Goal: Find specific page/section: Find specific page/section

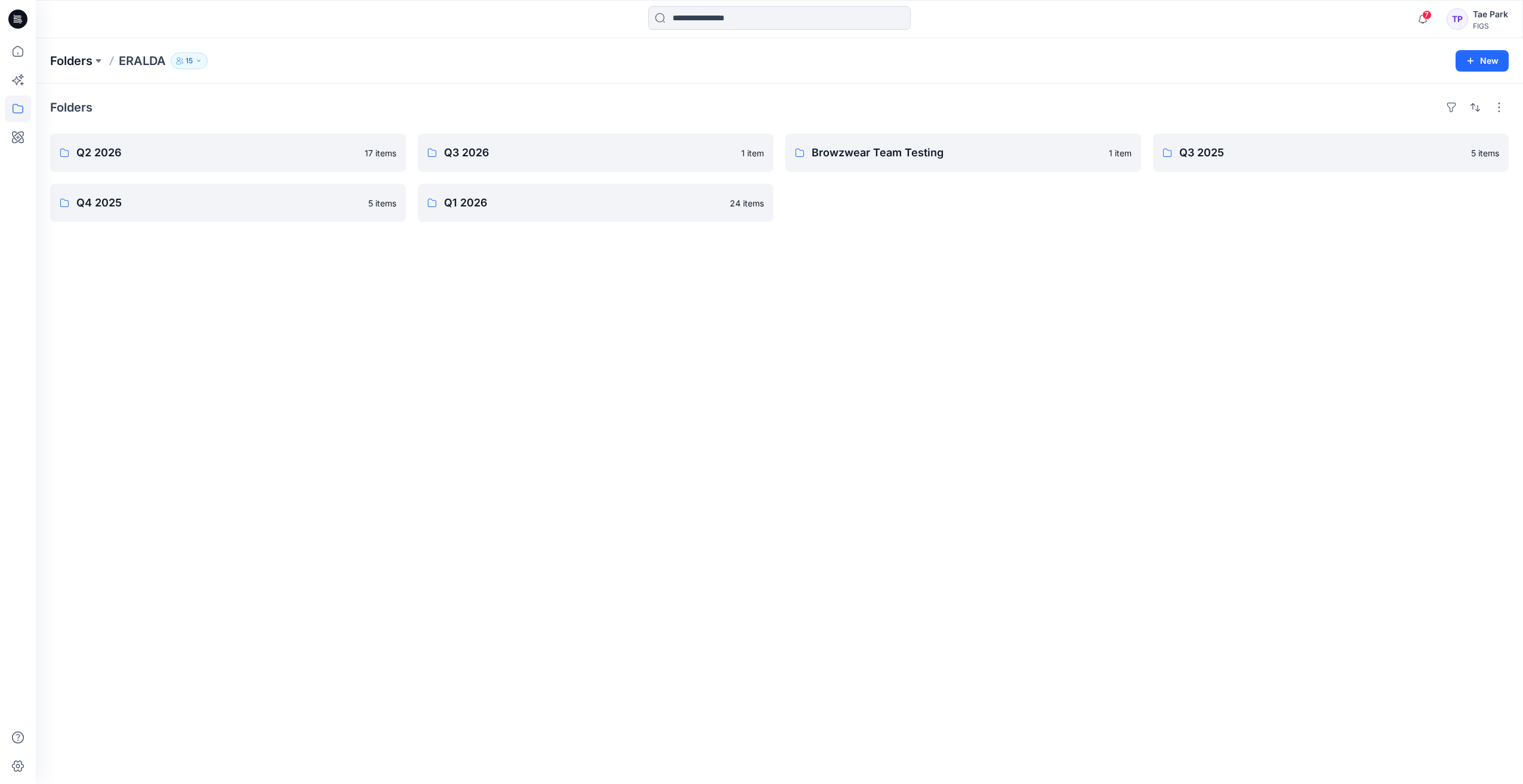
click at [81, 67] on p "Folders" at bounding box center [71, 61] width 42 height 17
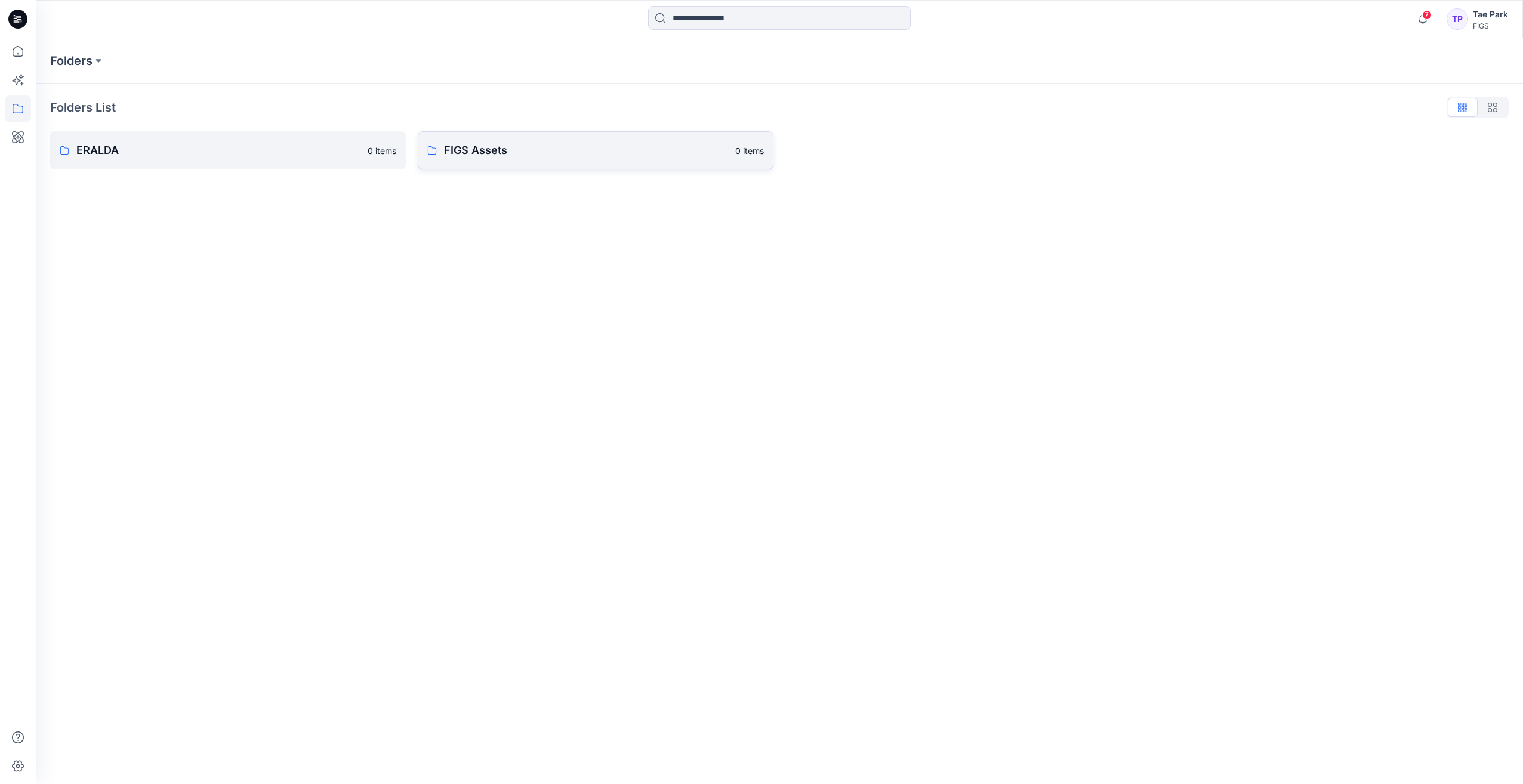
click at [463, 154] on p "FIGS Assets" at bounding box center [586, 150] width 284 height 17
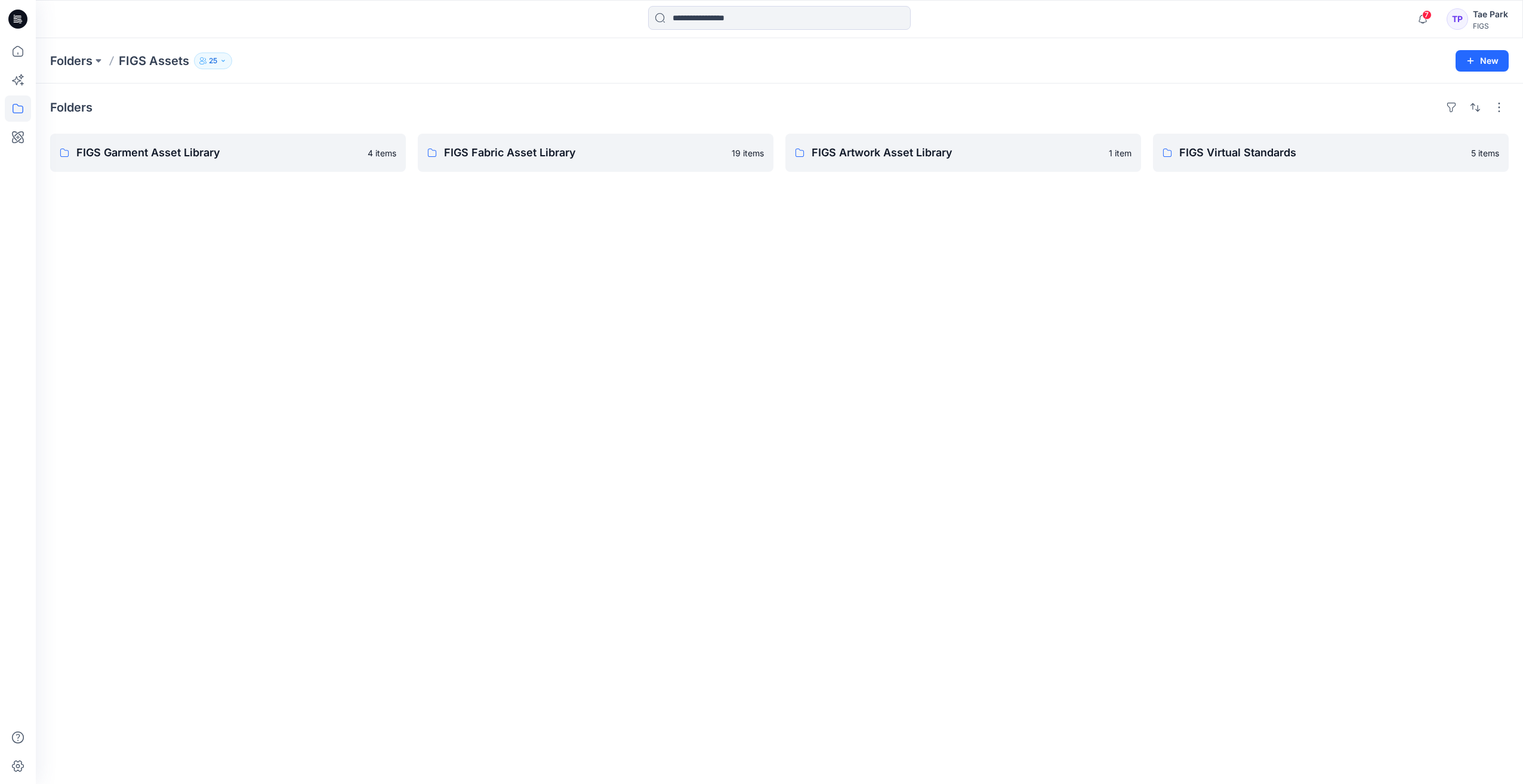
click at [115, 330] on div "Folders FIGS Garment Asset Library 4 items FIGS Fabric Asset Library 19 items F…" at bounding box center [779, 433] width 1487 height 700
drag, startPoint x: 121, startPoint y: 303, endPoint x: 223, endPoint y: 360, distance: 116.8
click at [121, 303] on div "Folders FIGS Garment Asset Library 4 items FIGS Fabric Asset Library 19 items F…" at bounding box center [779, 433] width 1487 height 700
click at [4, 111] on div at bounding box center [18, 392] width 36 height 784
click at [19, 108] on icon at bounding box center [18, 108] width 26 height 26
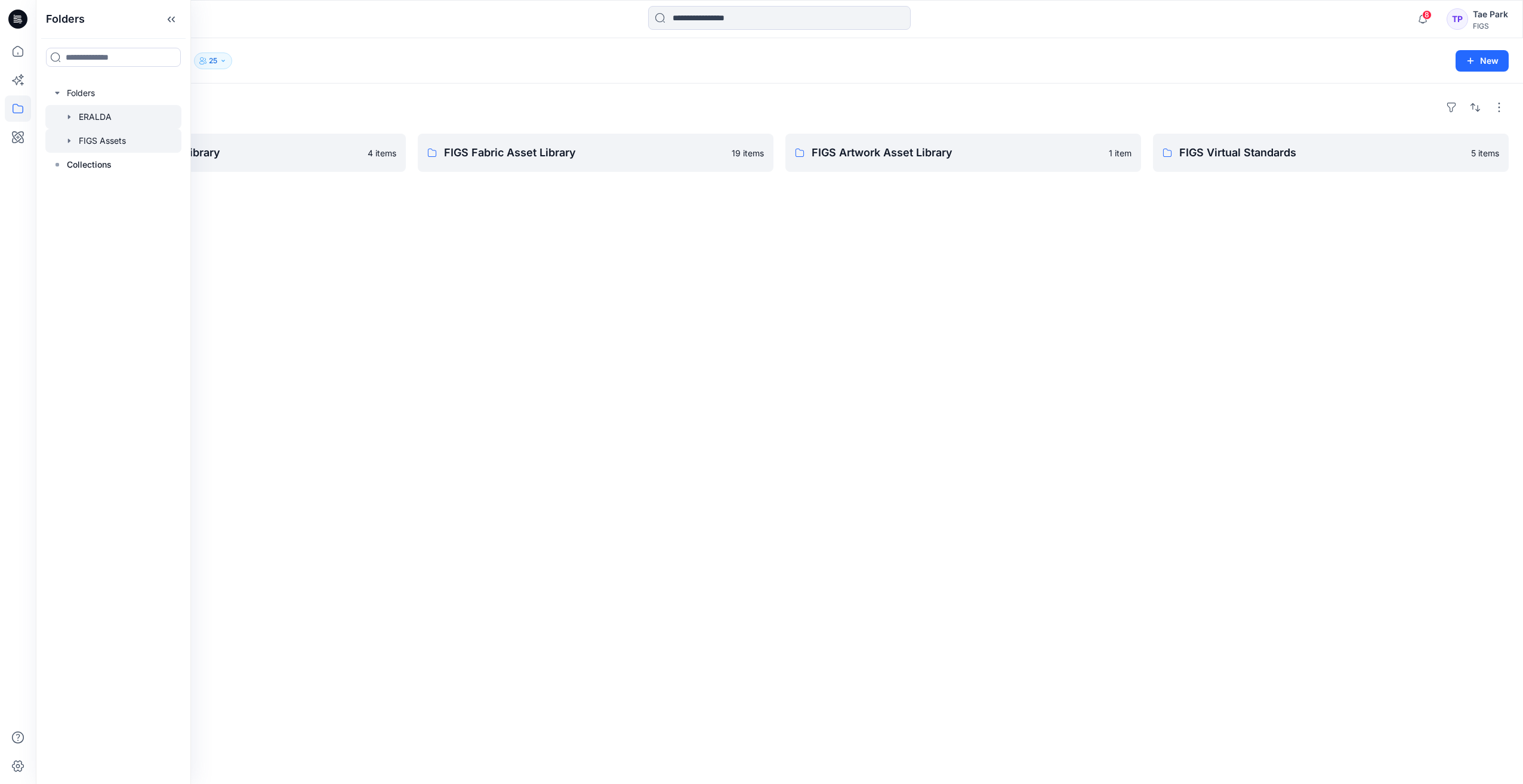
click at [85, 121] on div at bounding box center [113, 117] width 136 height 24
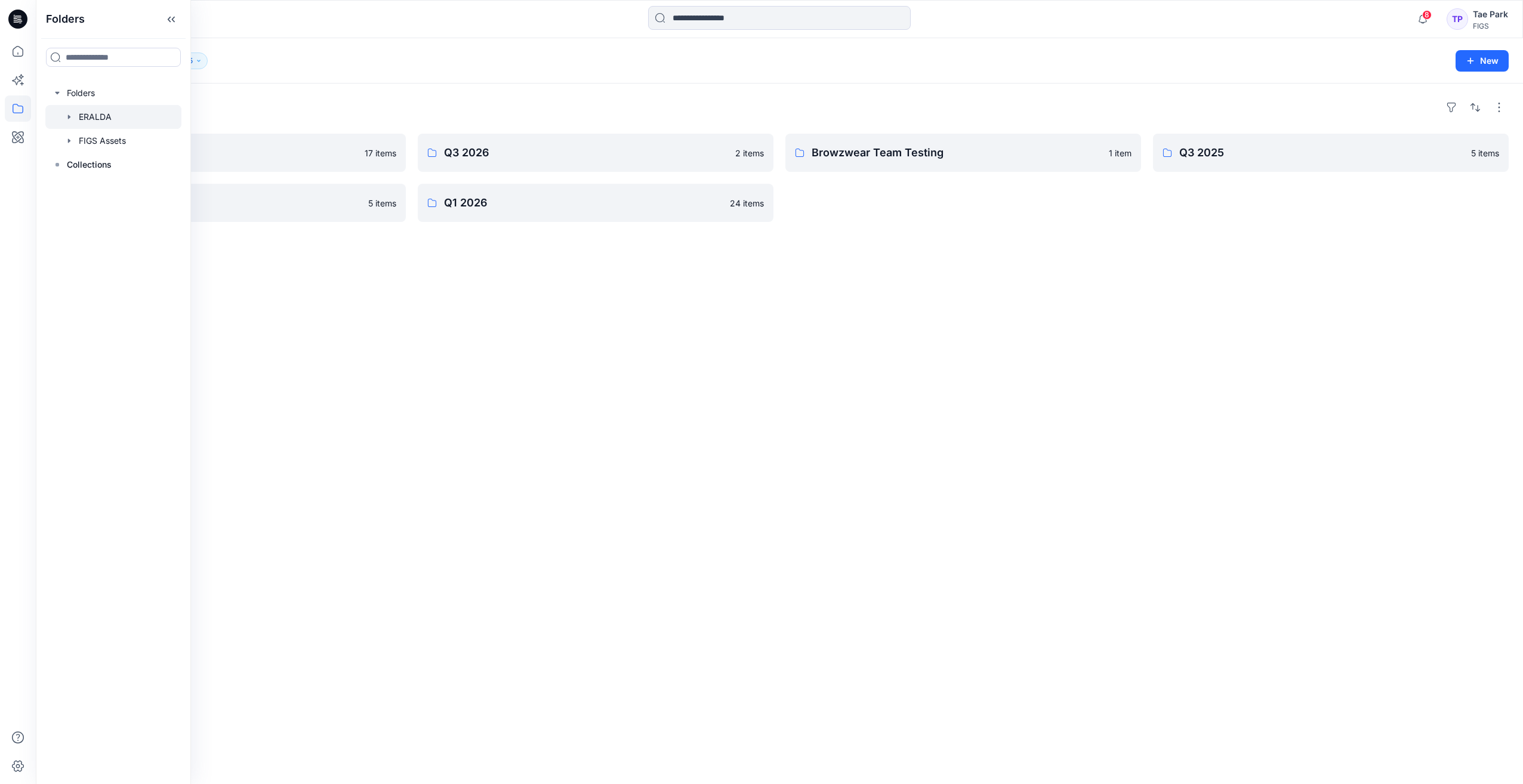
click at [350, 416] on div "Folders Q2 2026 17 items Q4 2025 5 items Q3 2026 2 items Q1 2026 24 items Browz…" at bounding box center [779, 433] width 1487 height 700
click at [499, 157] on p "Q3 2026" at bounding box center [595, 152] width 301 height 17
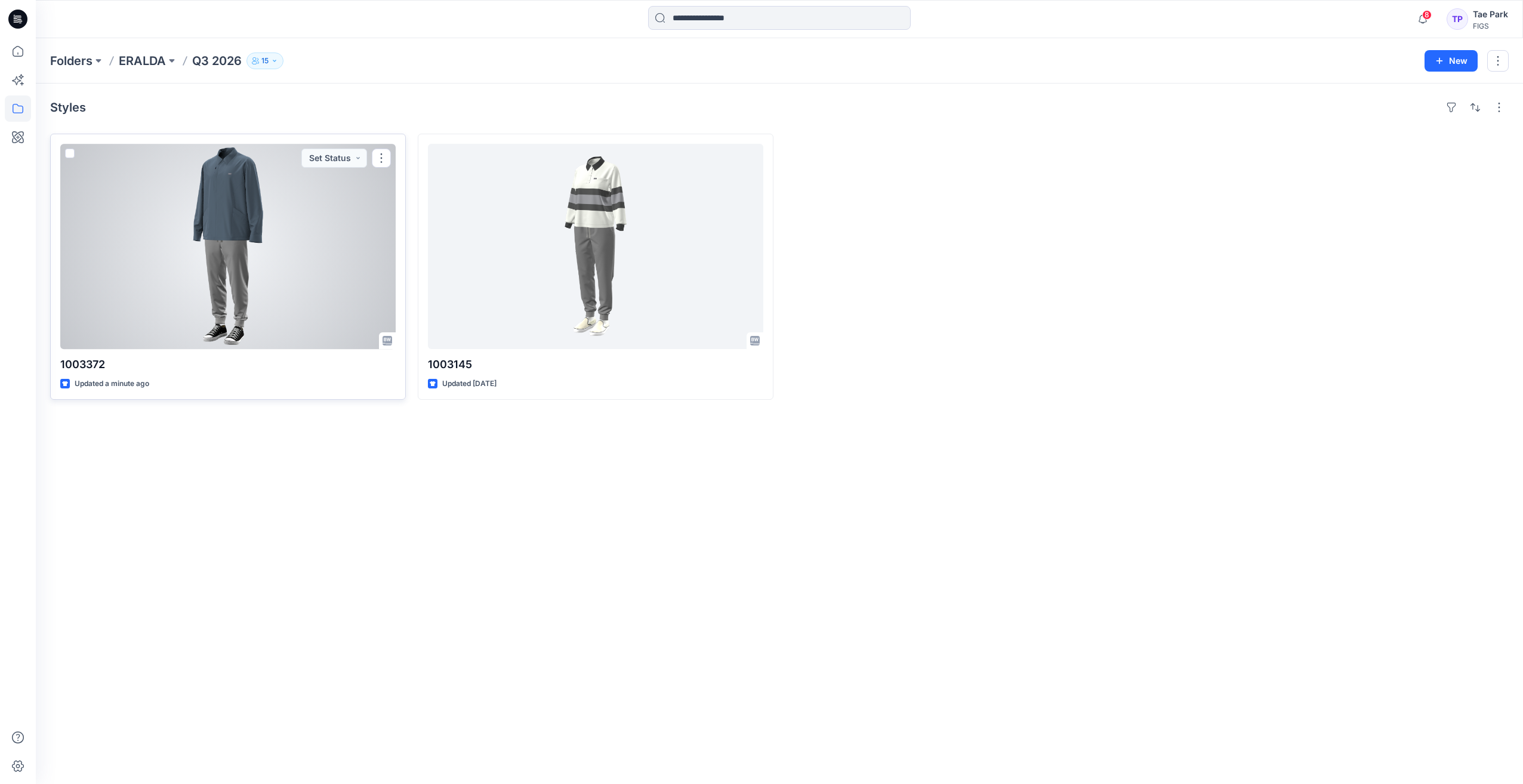
click at [282, 331] on div at bounding box center [227, 246] width 335 height 205
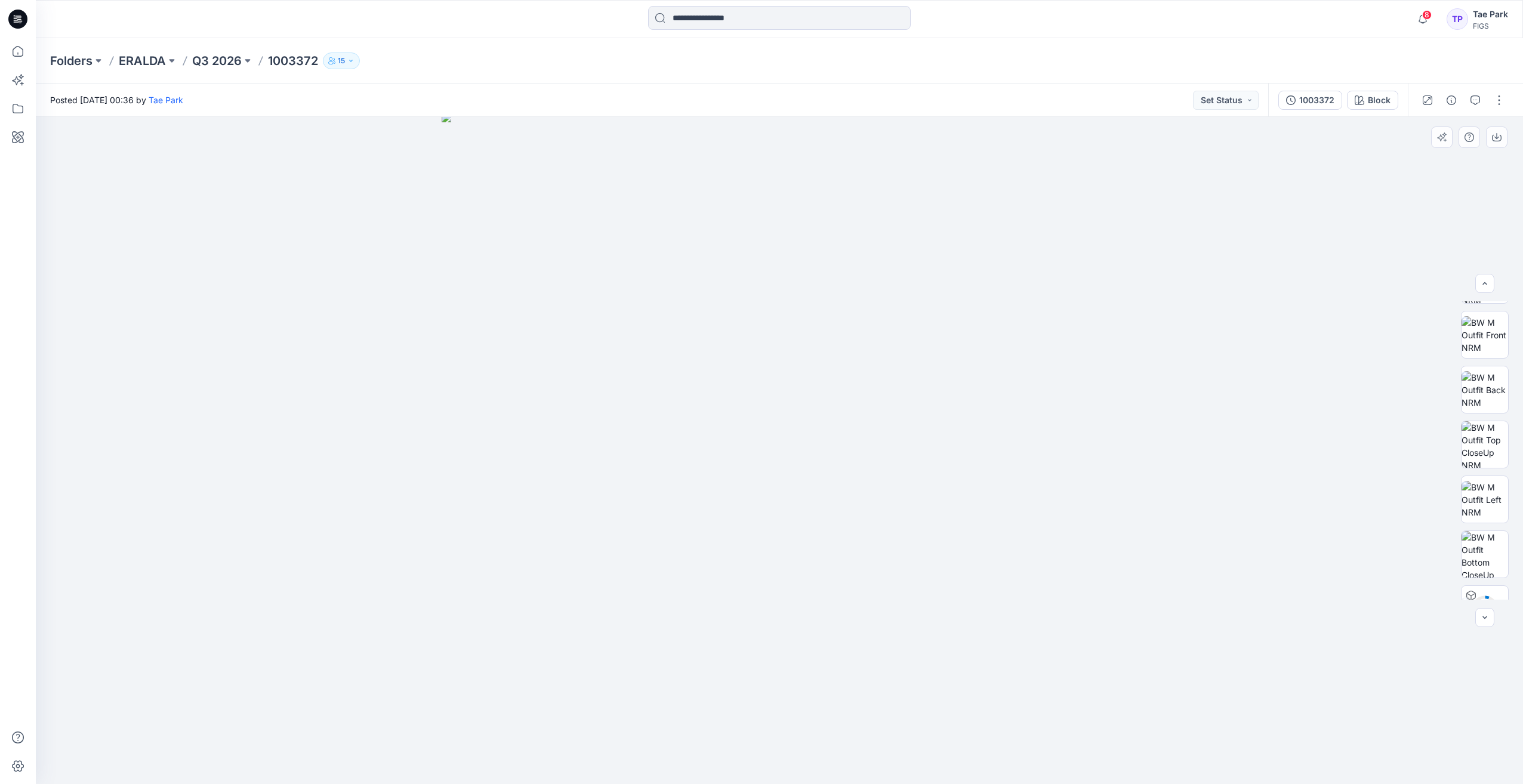
scroll to position [74, 0]
click at [281, 66] on p "1003372" at bounding box center [293, 61] width 50 height 17
click at [219, 57] on p "Q3 2026" at bounding box center [217, 61] width 50 height 17
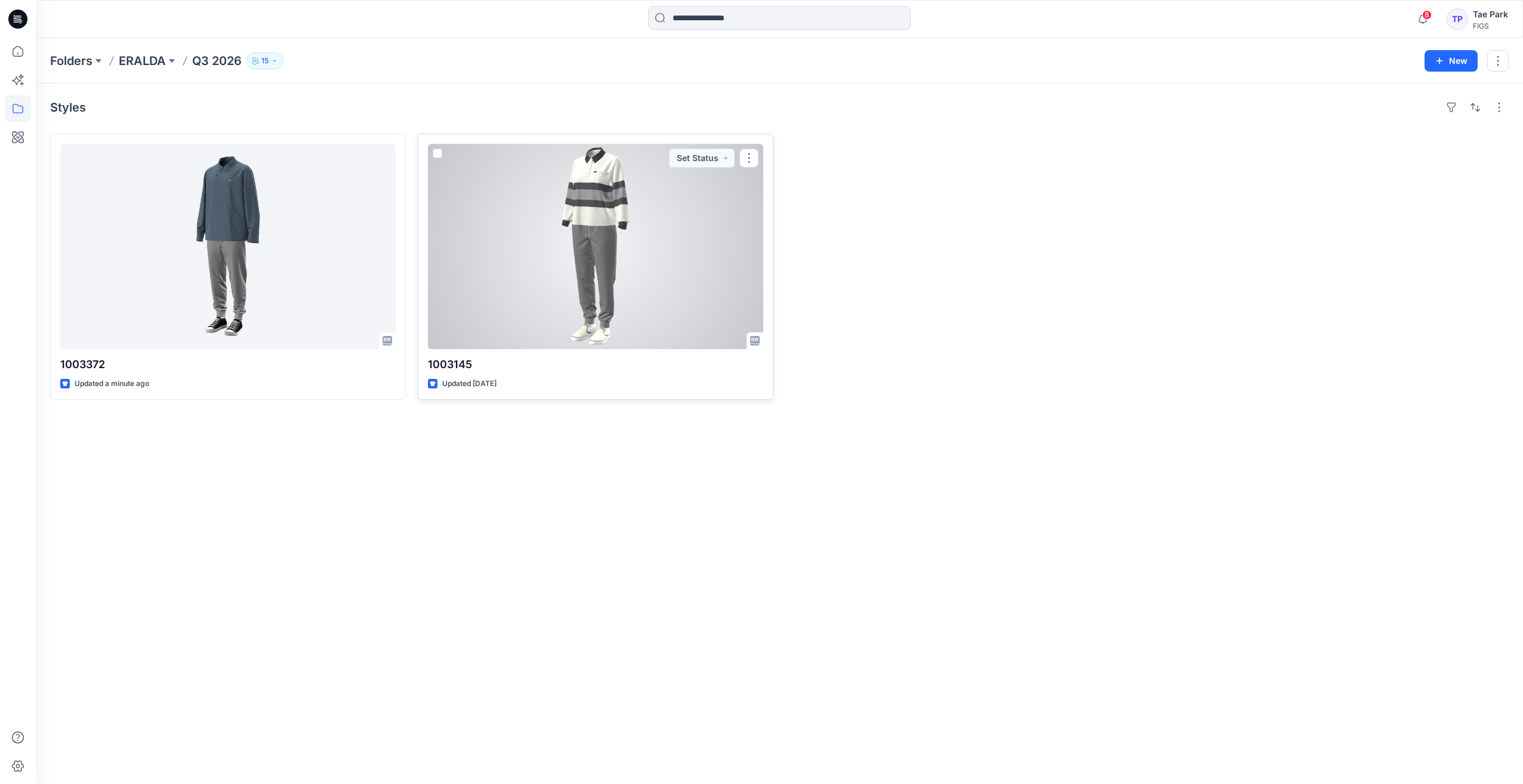
click at [627, 246] on div at bounding box center [595, 246] width 335 height 205
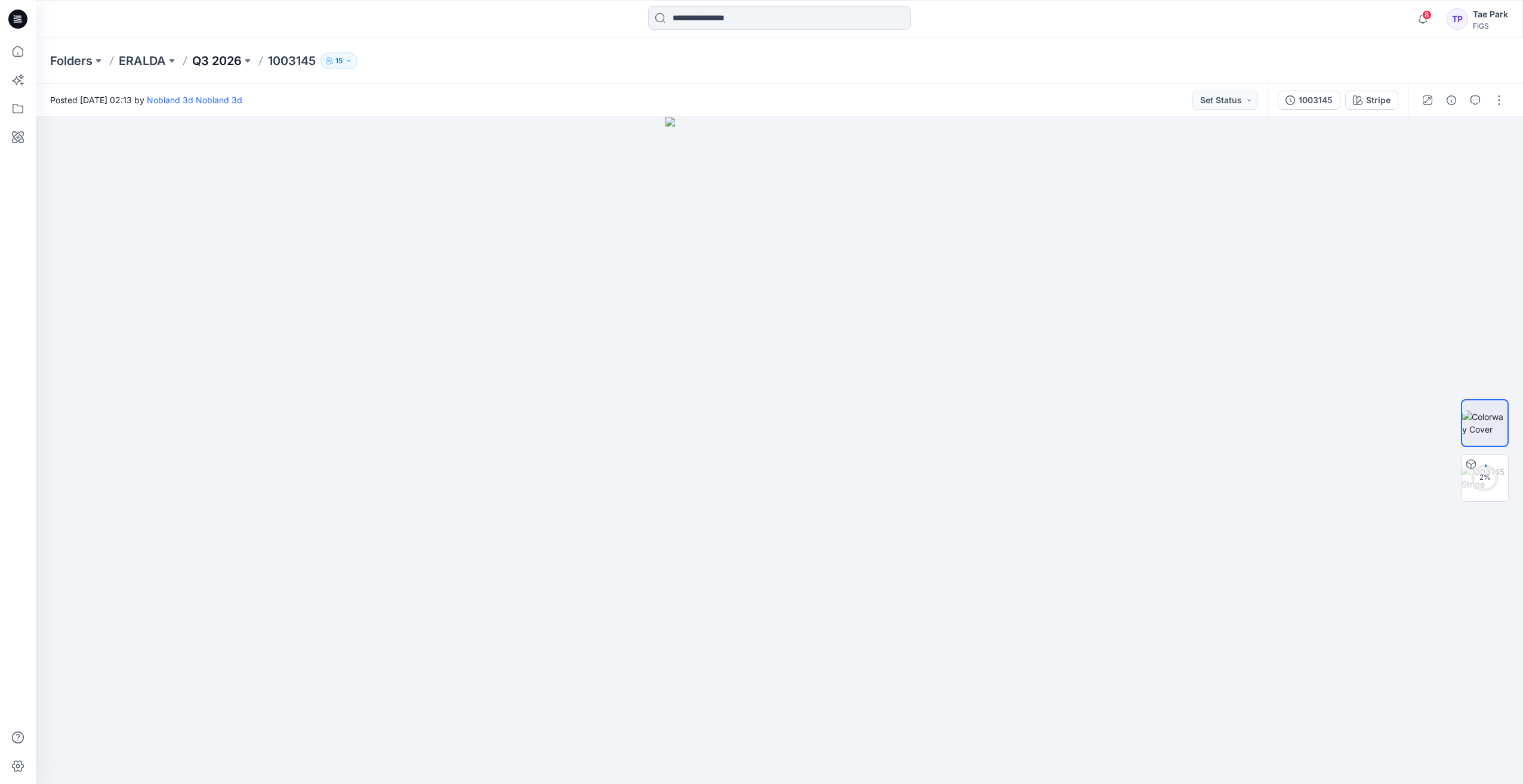
click at [216, 65] on p "Q3 2026" at bounding box center [217, 61] width 50 height 17
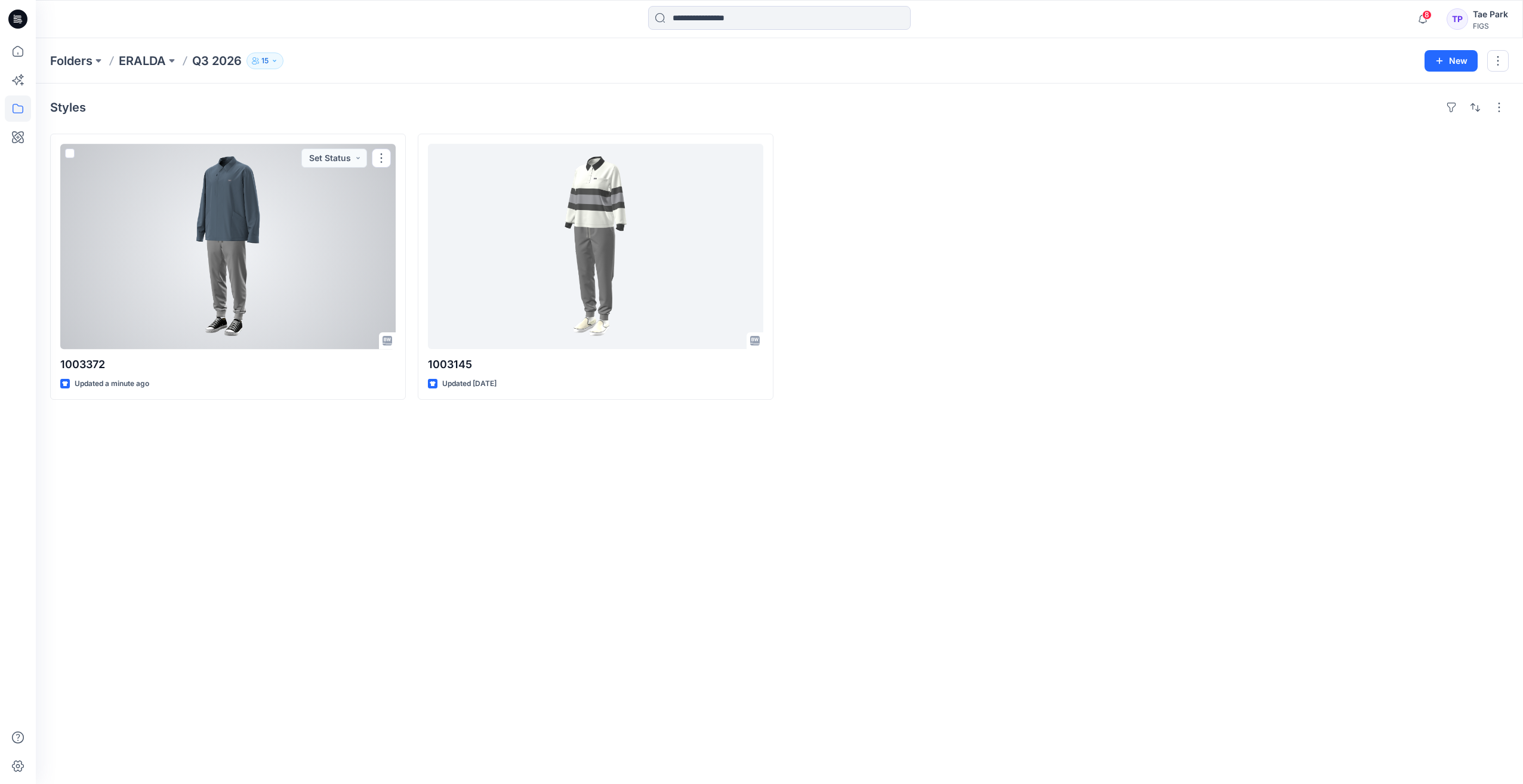
click at [193, 220] on div at bounding box center [227, 246] width 335 height 205
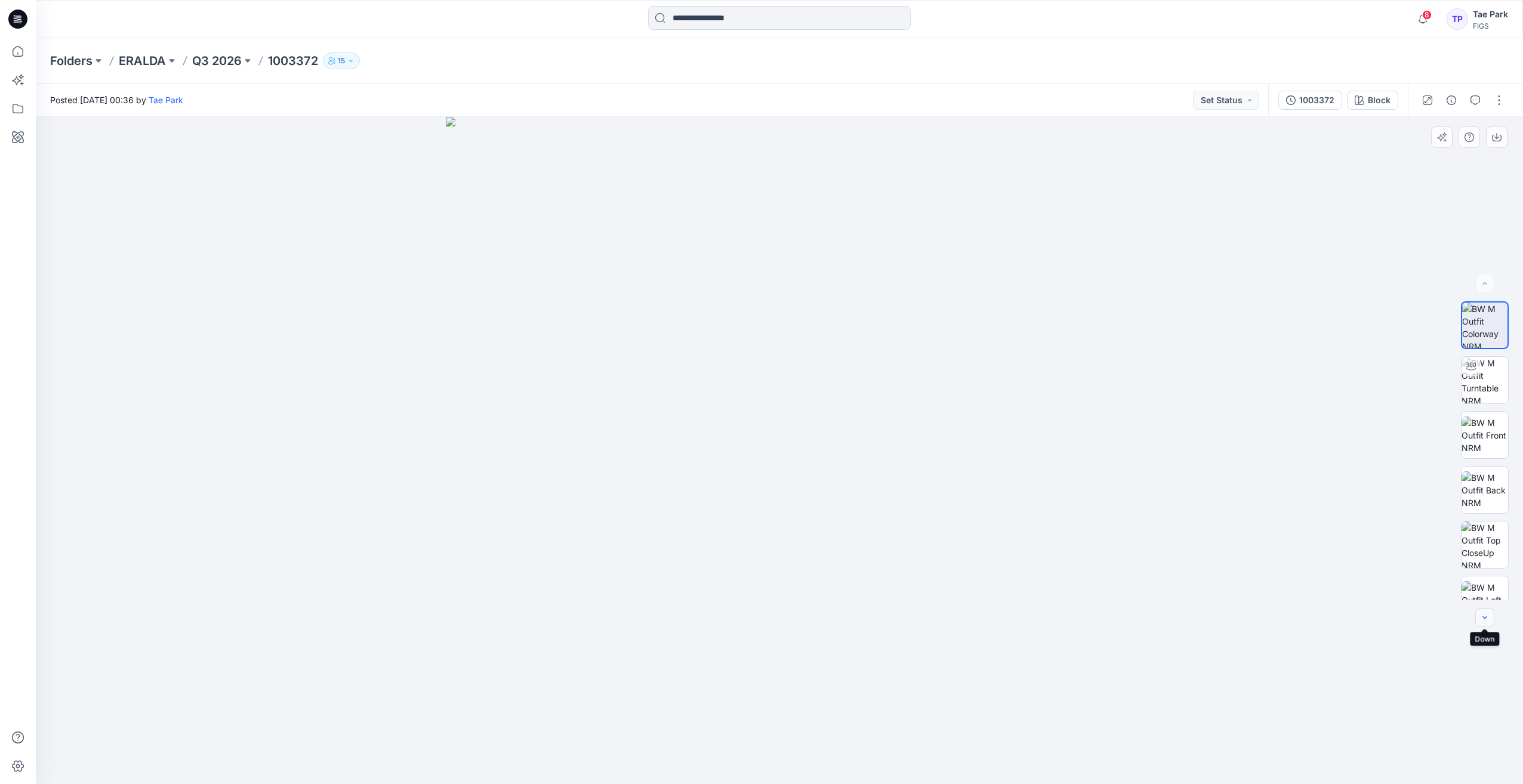
click at [1488, 622] on icon "button" at bounding box center [1484, 617] width 9 height 9
click at [1487, 618] on icon "button" at bounding box center [1484, 617] width 9 height 9
click at [1487, 618] on div at bounding box center [1484, 617] width 19 height 19
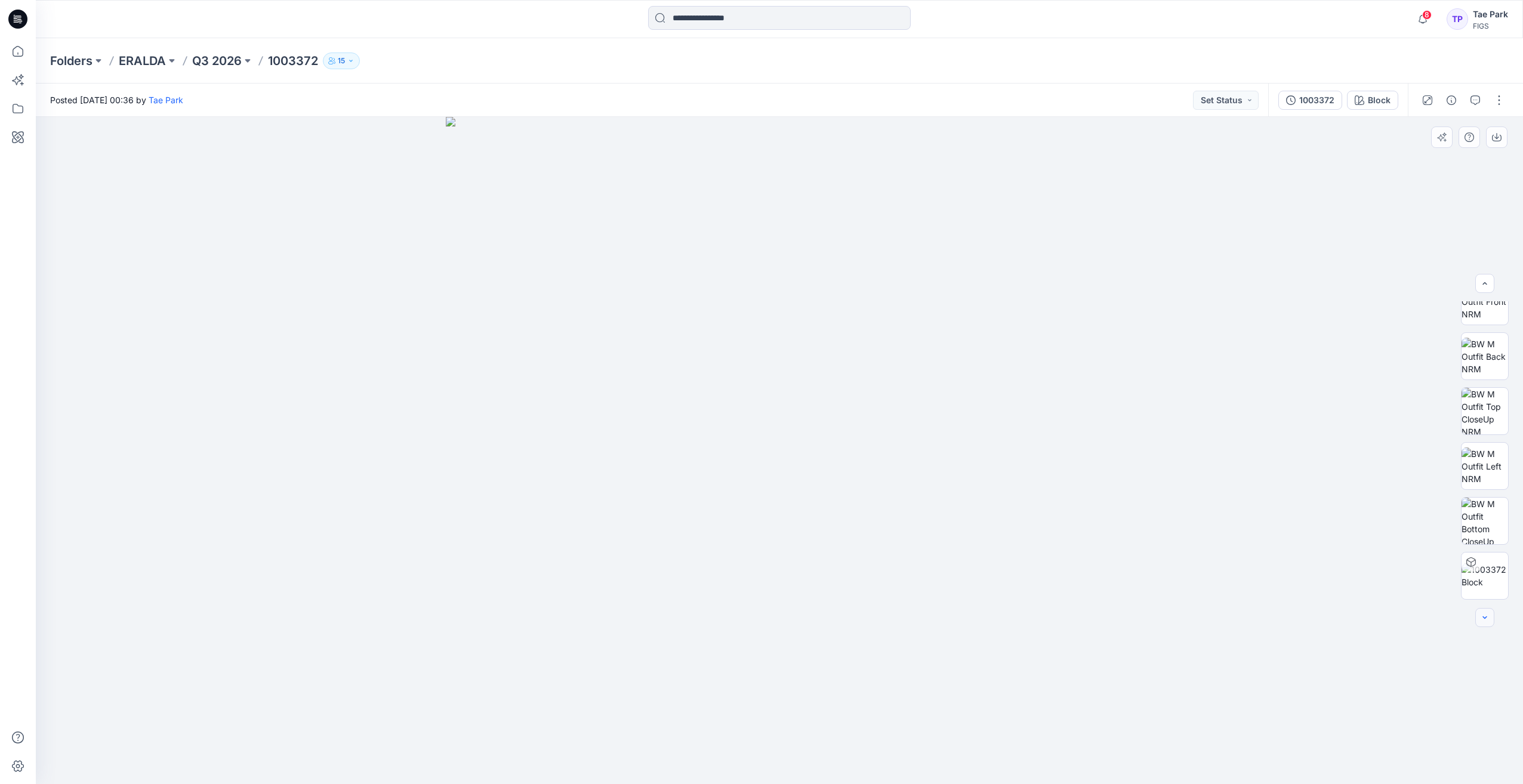
click at [1487, 618] on div at bounding box center [1484, 617] width 19 height 19
click at [1490, 285] on button "button" at bounding box center [1484, 283] width 19 height 19
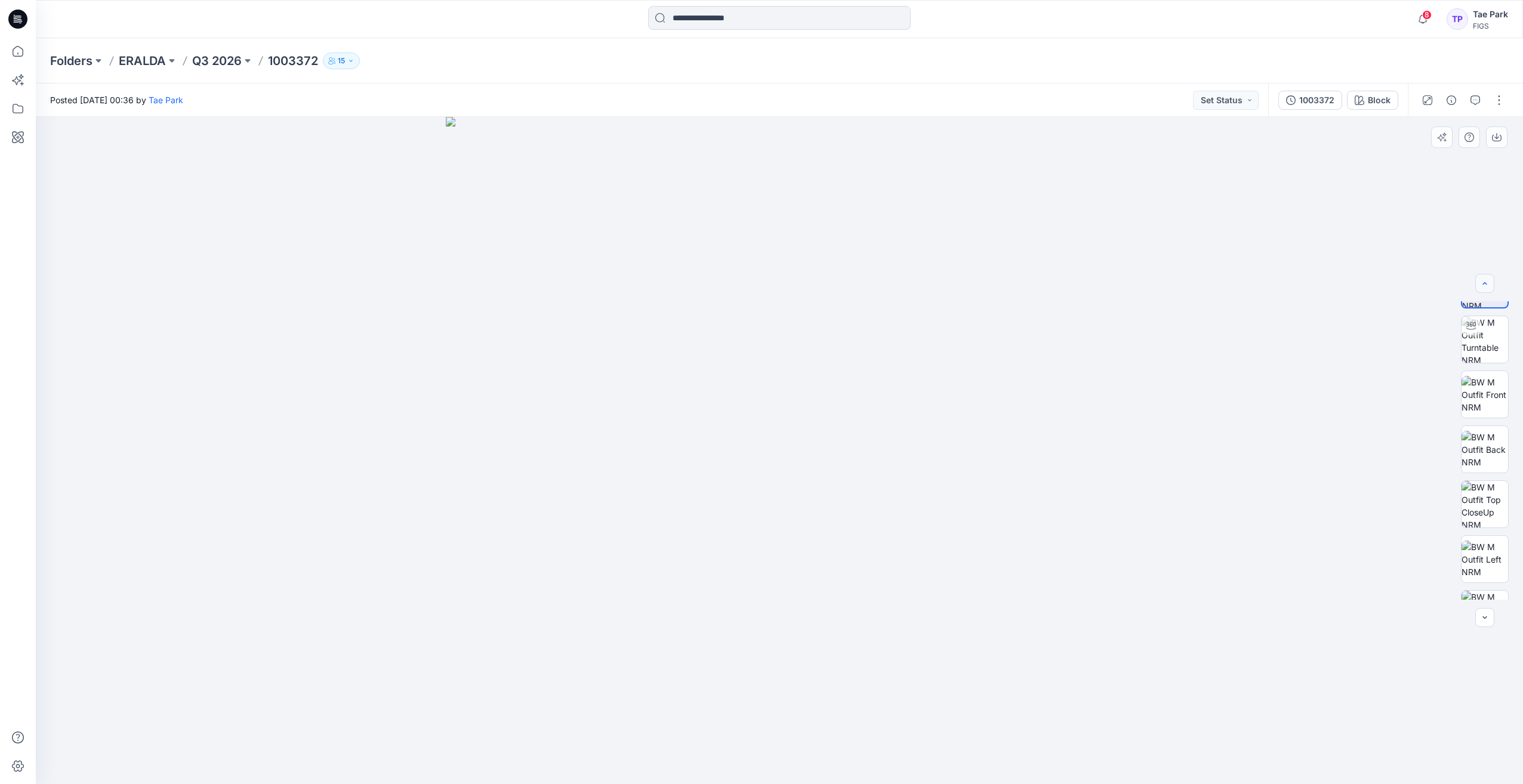
click at [1490, 285] on div at bounding box center [1484, 283] width 19 height 19
click at [1485, 606] on div at bounding box center [779, 450] width 1487 height 667
click at [1475, 616] on button "button" at bounding box center [1484, 617] width 19 height 19
click at [1480, 617] on icon "button" at bounding box center [1484, 617] width 9 height 9
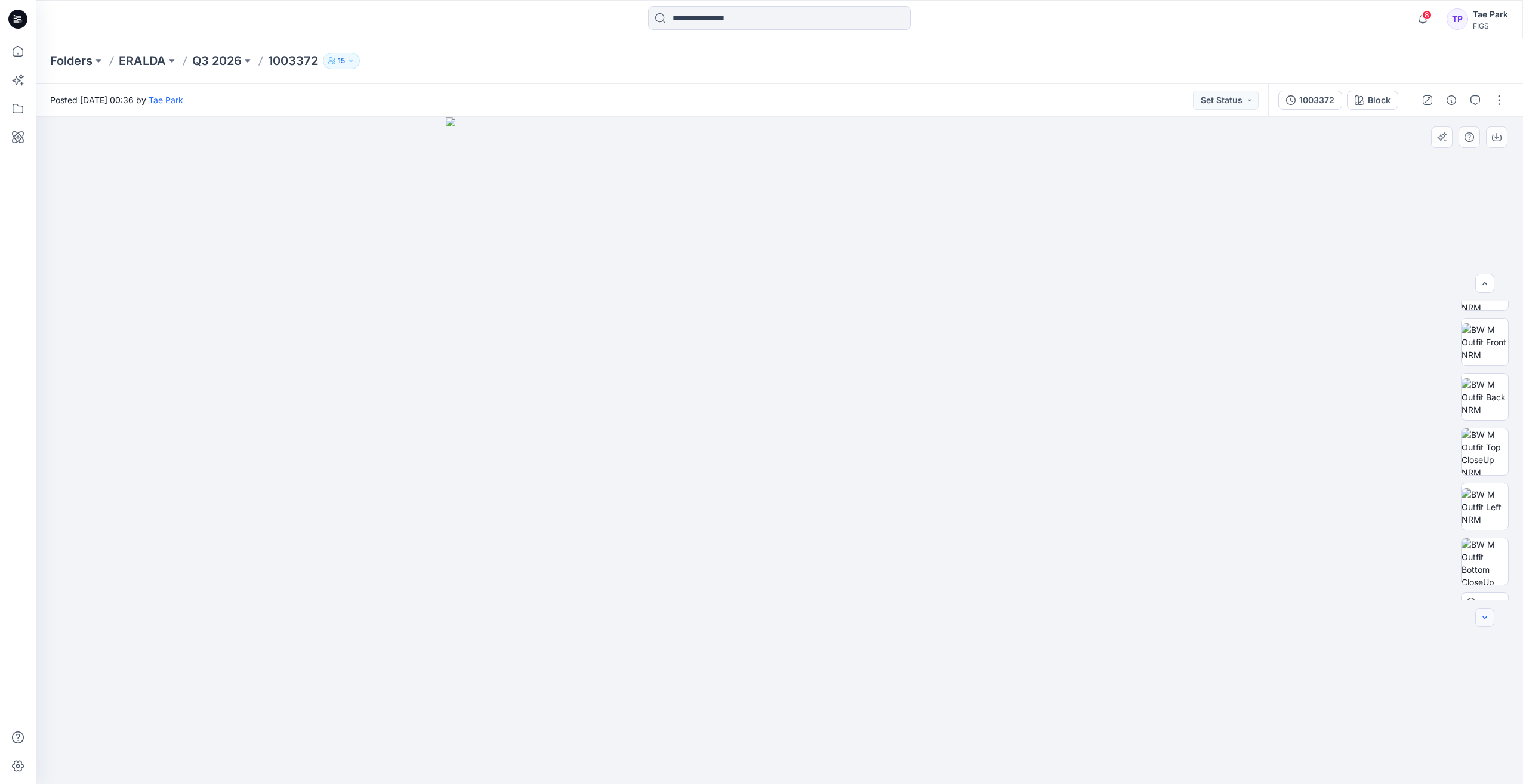
click at [1480, 617] on icon "button" at bounding box center [1484, 617] width 9 height 9
click at [1480, 617] on div at bounding box center [1484, 617] width 19 height 19
